Goal: Information Seeking & Learning: Learn about a topic

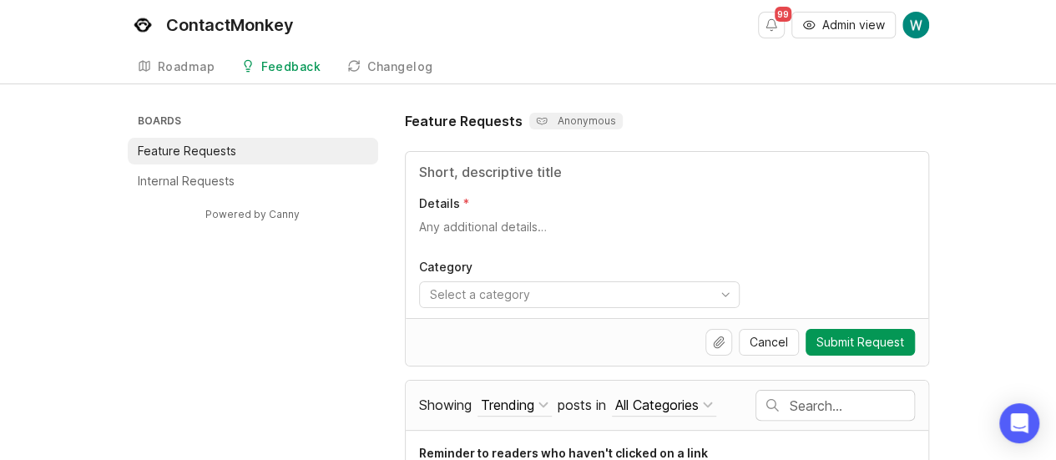
click at [876, 399] on input "text" at bounding box center [852, 405] width 124 height 18
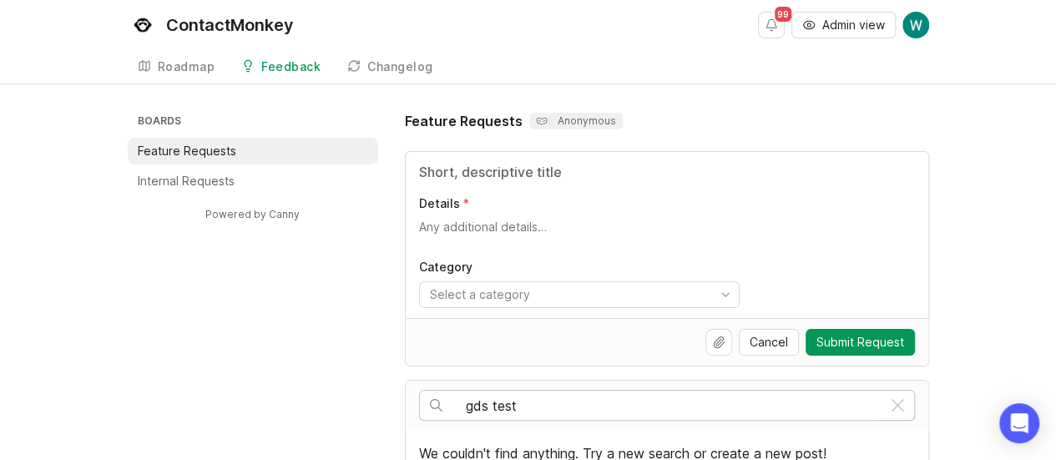
type input "gds test"
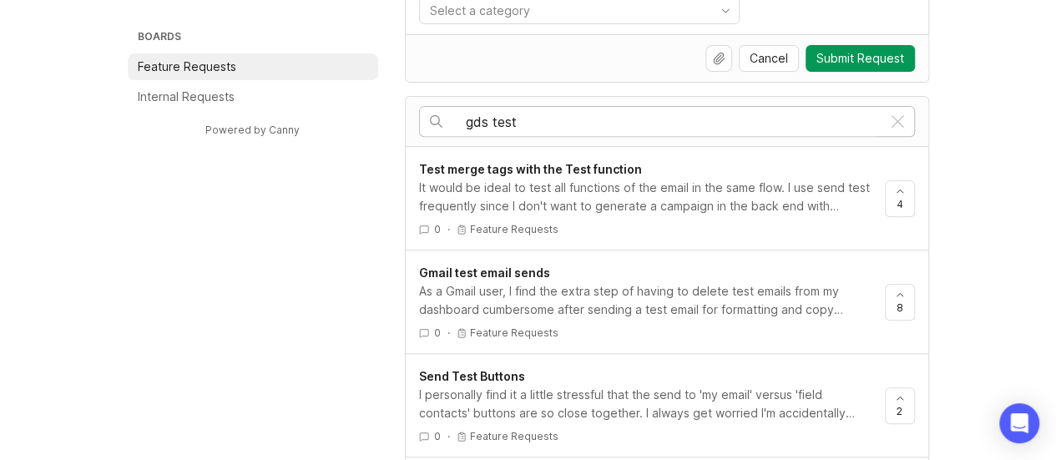
scroll to position [282, 0]
click at [808, 315] on div "As a Gmail user, I find the extra step of having to delete test emails from my …" at bounding box center [645, 302] width 452 height 37
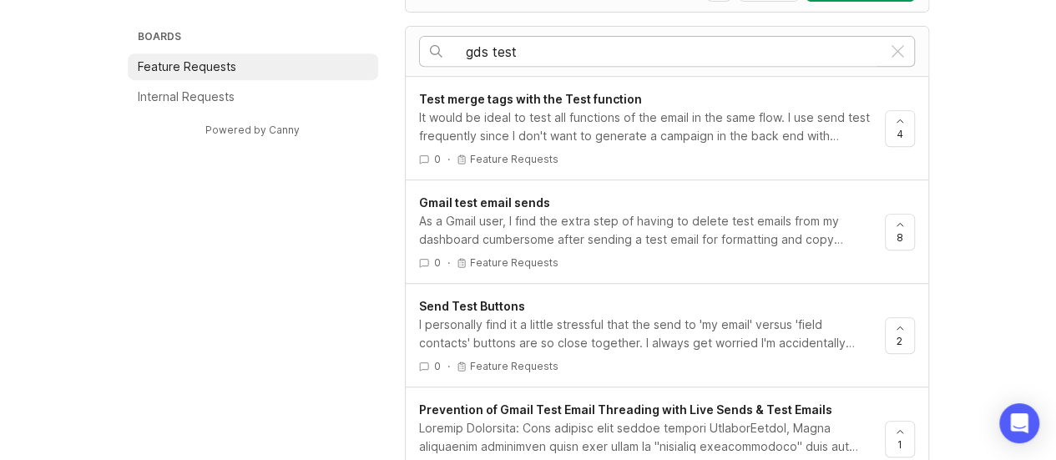
scroll to position [359, 0]
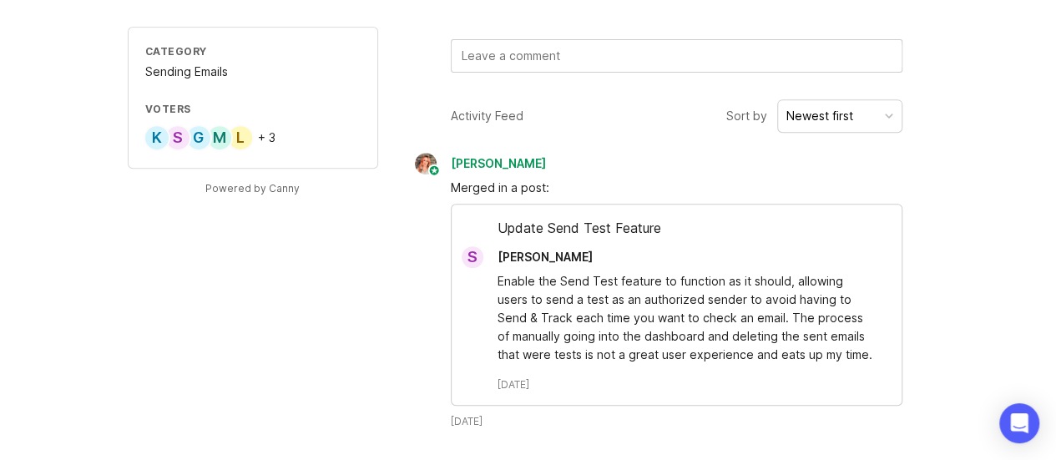
scroll to position [315, 0]
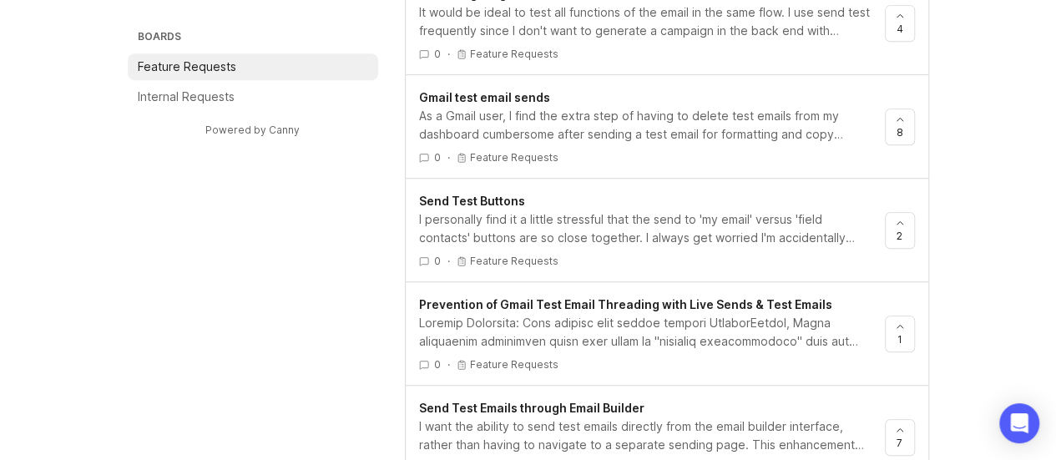
scroll to position [459, 0]
click at [812, 220] on div "I personally find it a little stressful that the send to 'my email' versus 'fie…" at bounding box center [645, 228] width 452 height 37
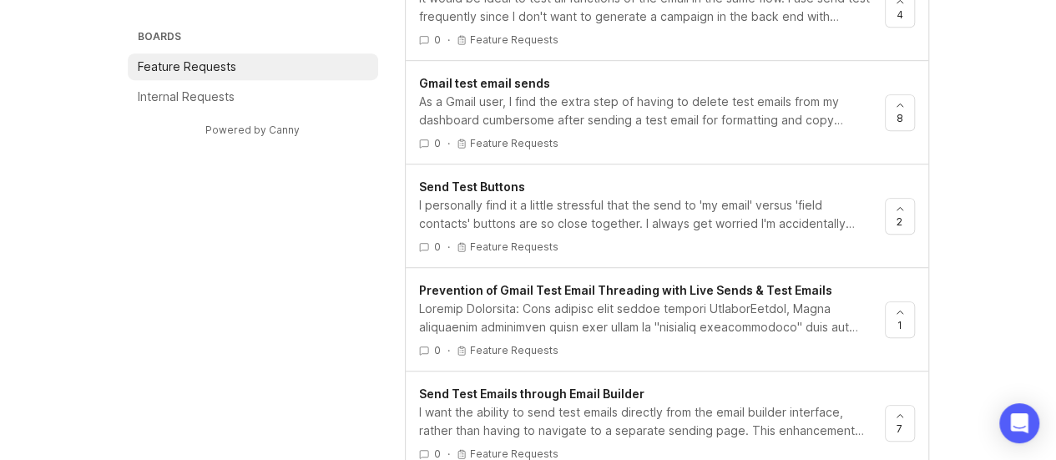
scroll to position [533, 0]
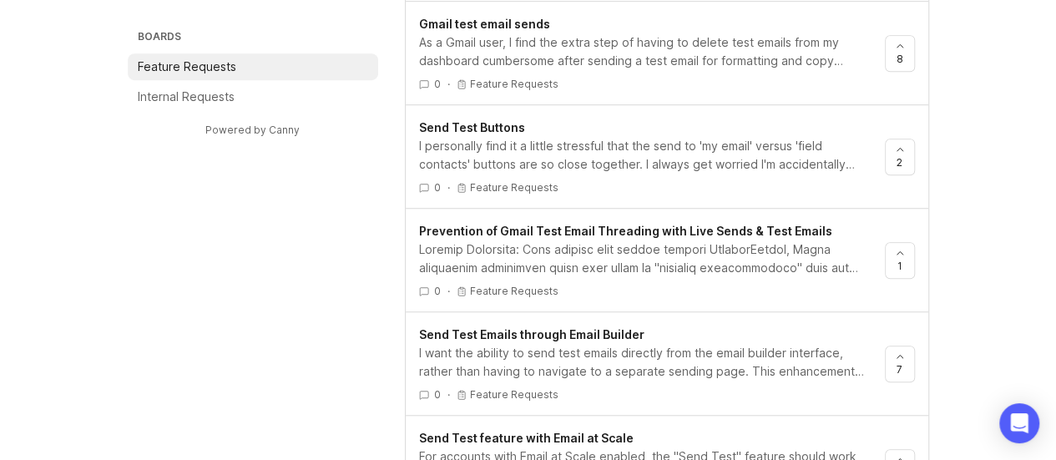
click at [993, 264] on div "Boards Feature Requests Internal Requests Powered by Canny Feature Requests Ano…" at bounding box center [528, 281] width 1056 height 1406
click at [798, 258] on div at bounding box center [645, 258] width 452 height 37
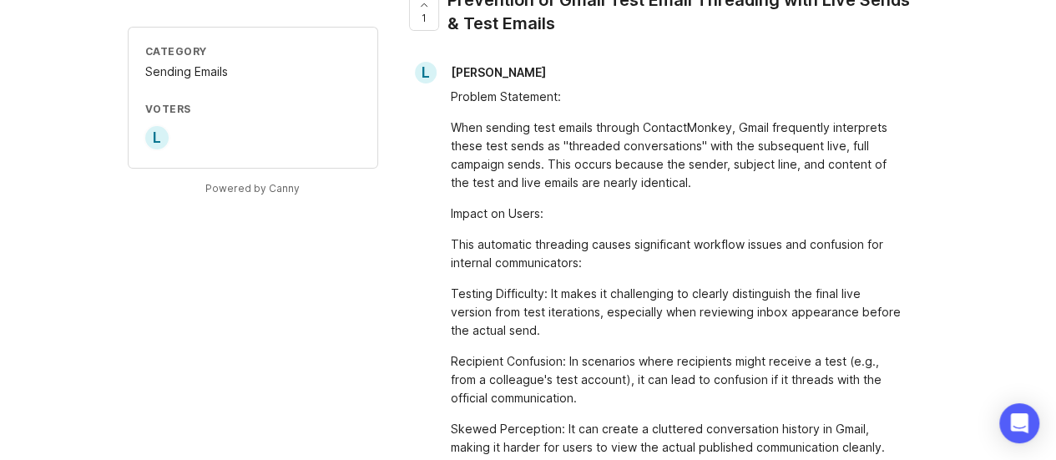
scroll to position [121, 0]
click at [886, 268] on div "This automatic threading causes significant workflow issues and confusion for i…" at bounding box center [677, 254] width 452 height 37
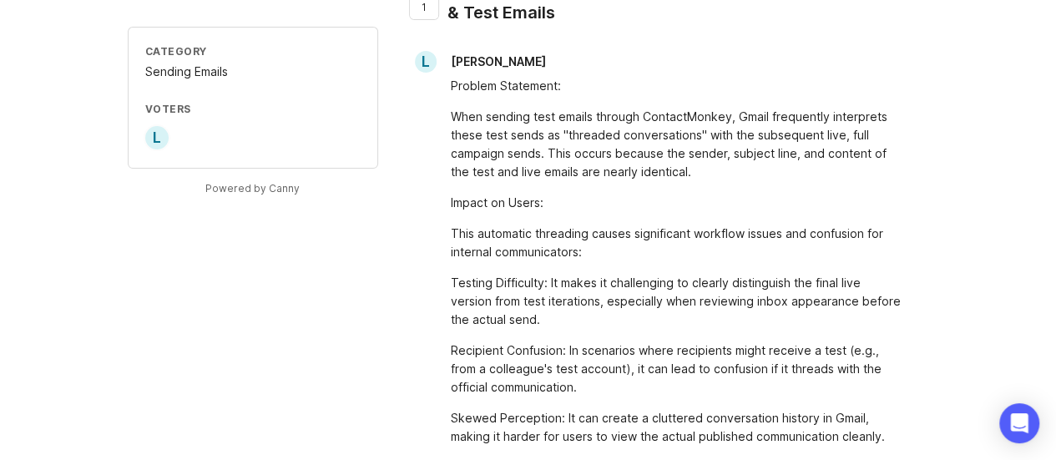
scroll to position [132, 0]
click at [943, 162] on div "Category Sending Emails Voters L Powered by Canny 1 Prevention of Gmail Test Em…" at bounding box center [528, 346] width 1056 height 734
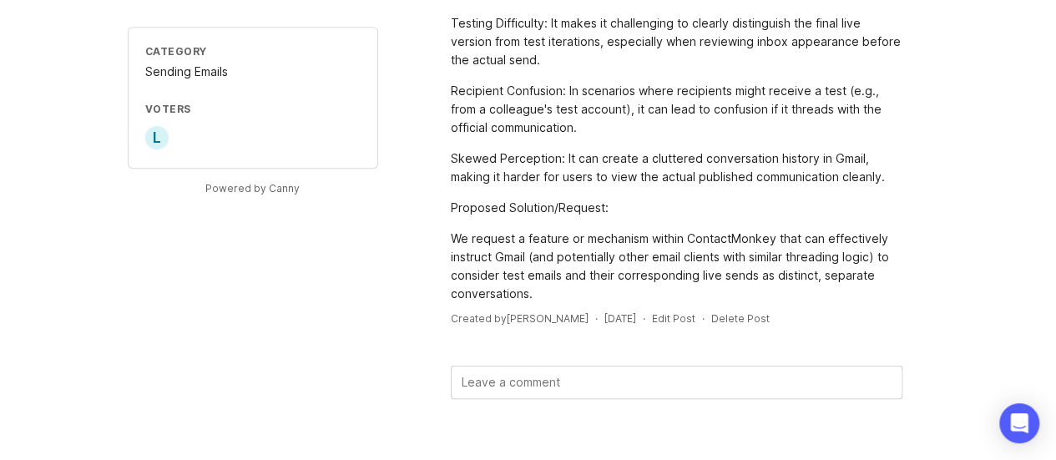
scroll to position [391, 0]
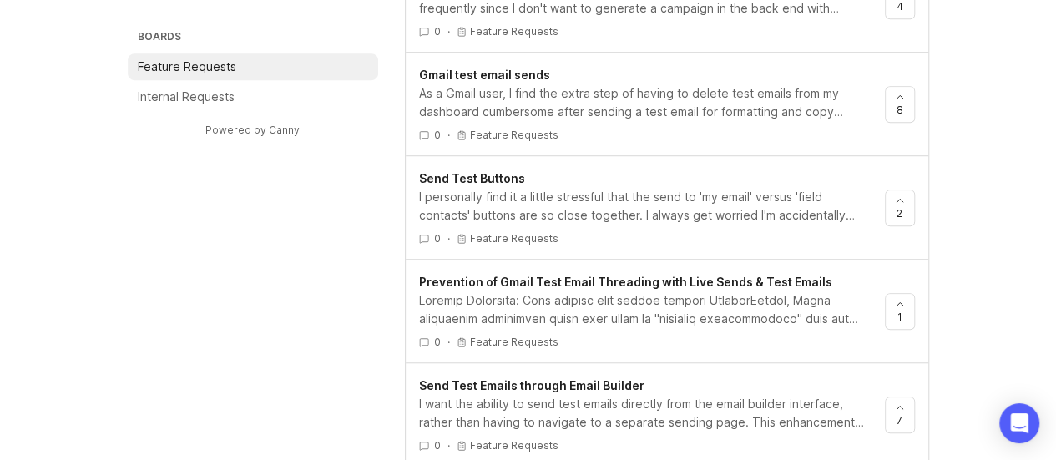
scroll to position [373, 0]
